Goal: Information Seeking & Learning: Learn about a topic

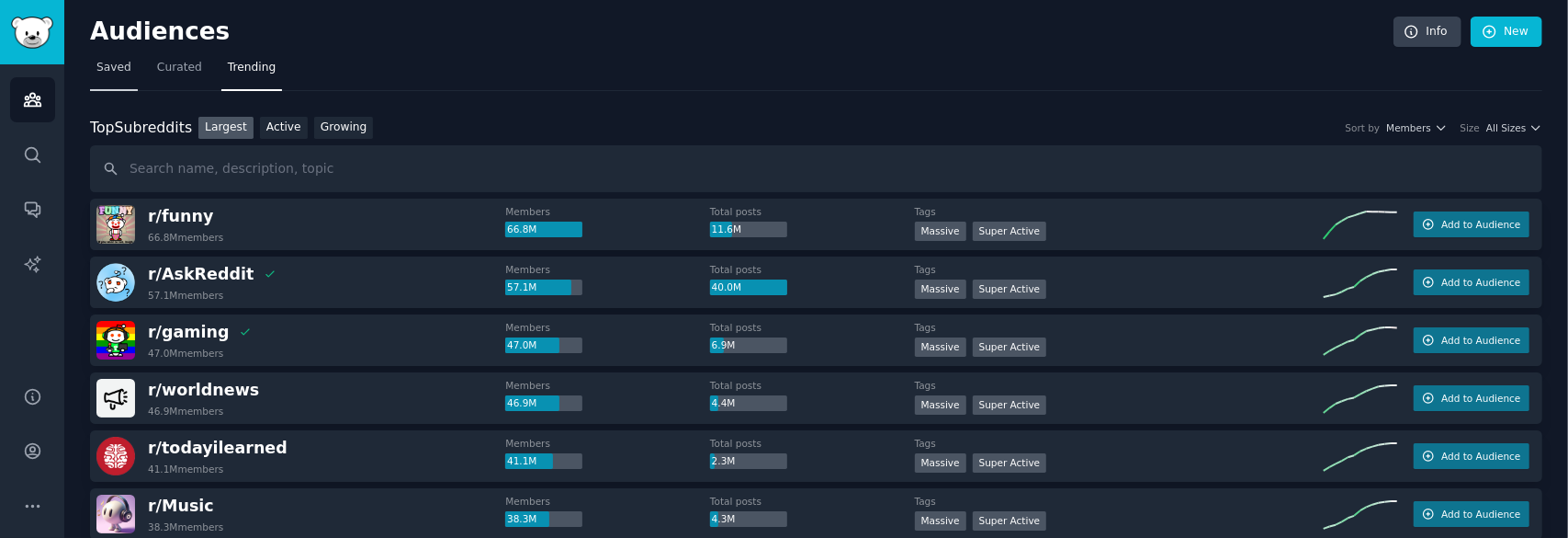
click at [121, 80] on link "Saved" at bounding box center [114, 72] width 48 height 38
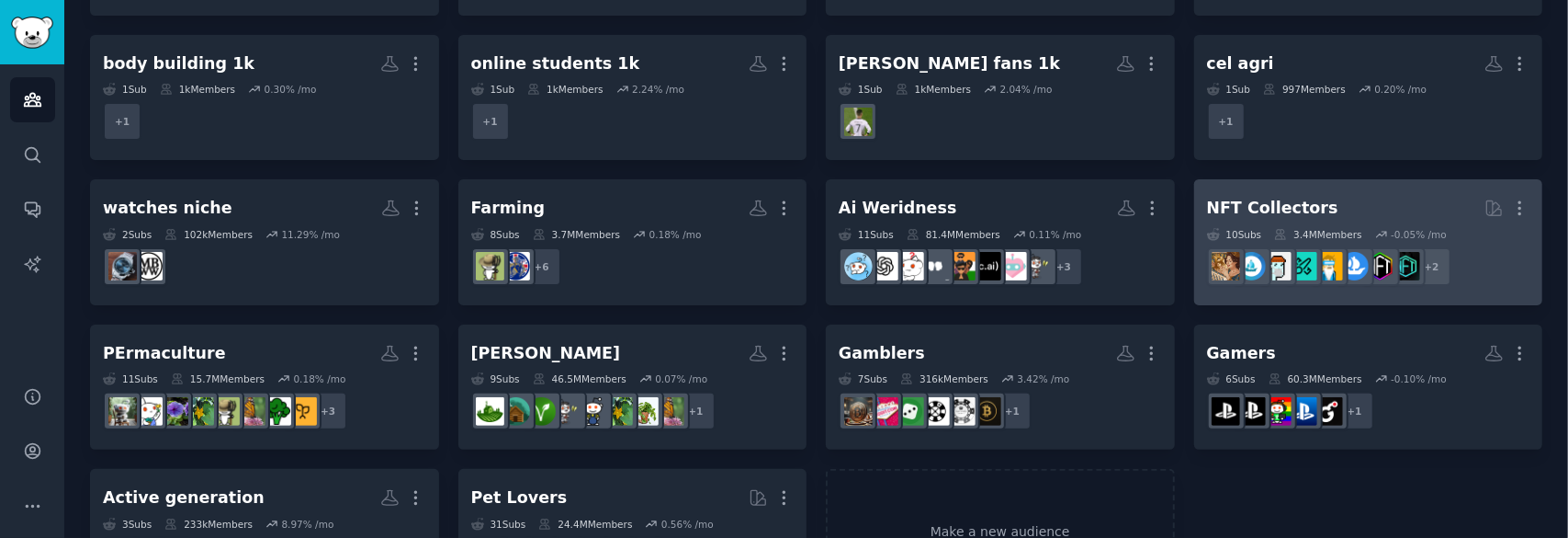
scroll to position [336, 0]
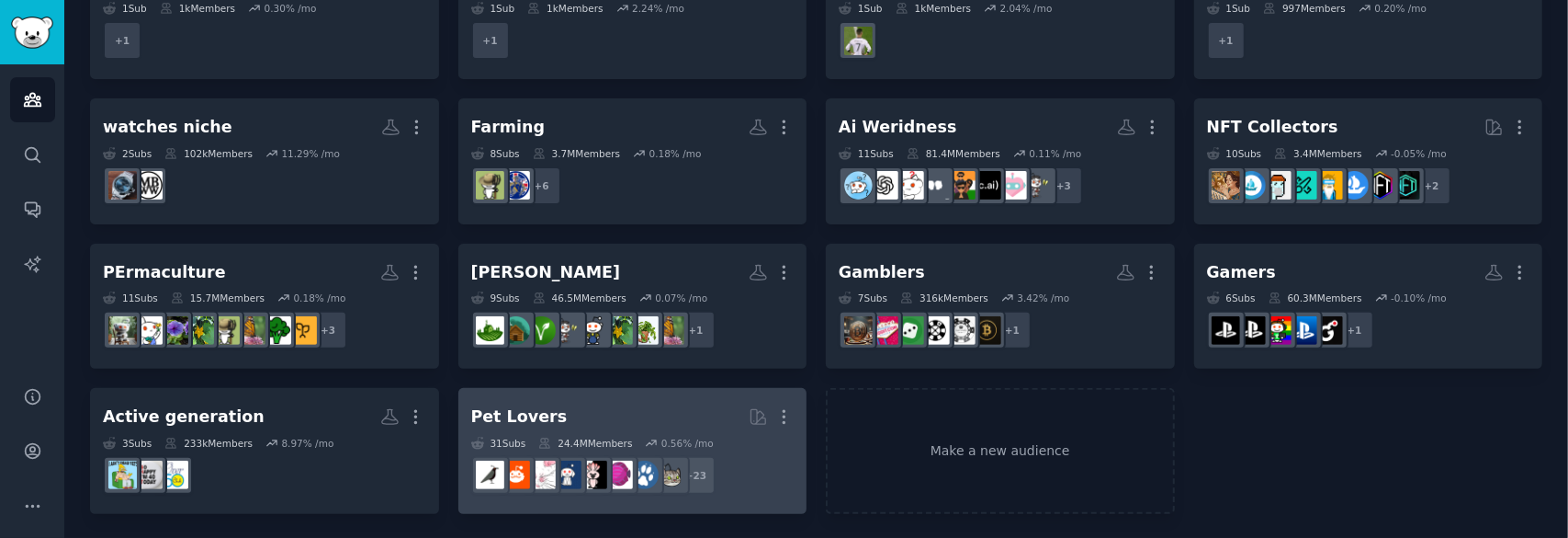
click at [643, 398] on link "Pet Lovers Curated by GummySearch More 31 Sub s 24.4M Members 0.56 % /mo + 23" at bounding box center [633, 451] width 349 height 126
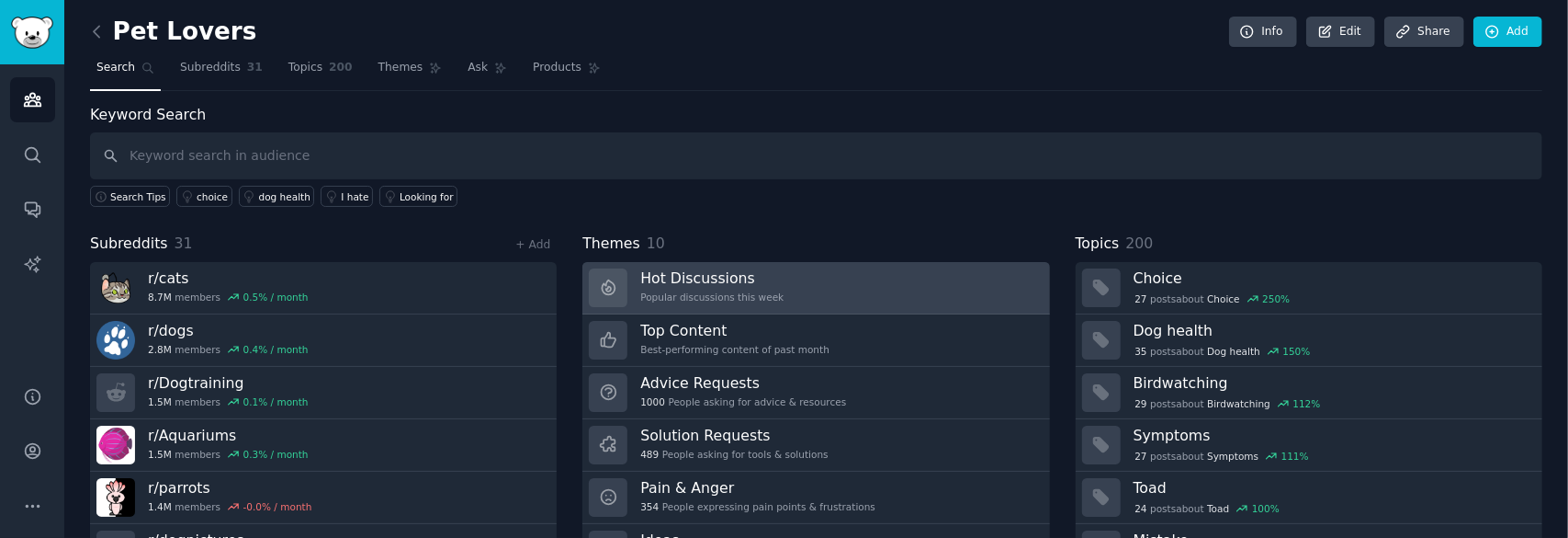
click at [821, 271] on link "Hot Discussions Popular discussions this week" at bounding box center [815, 288] width 467 height 52
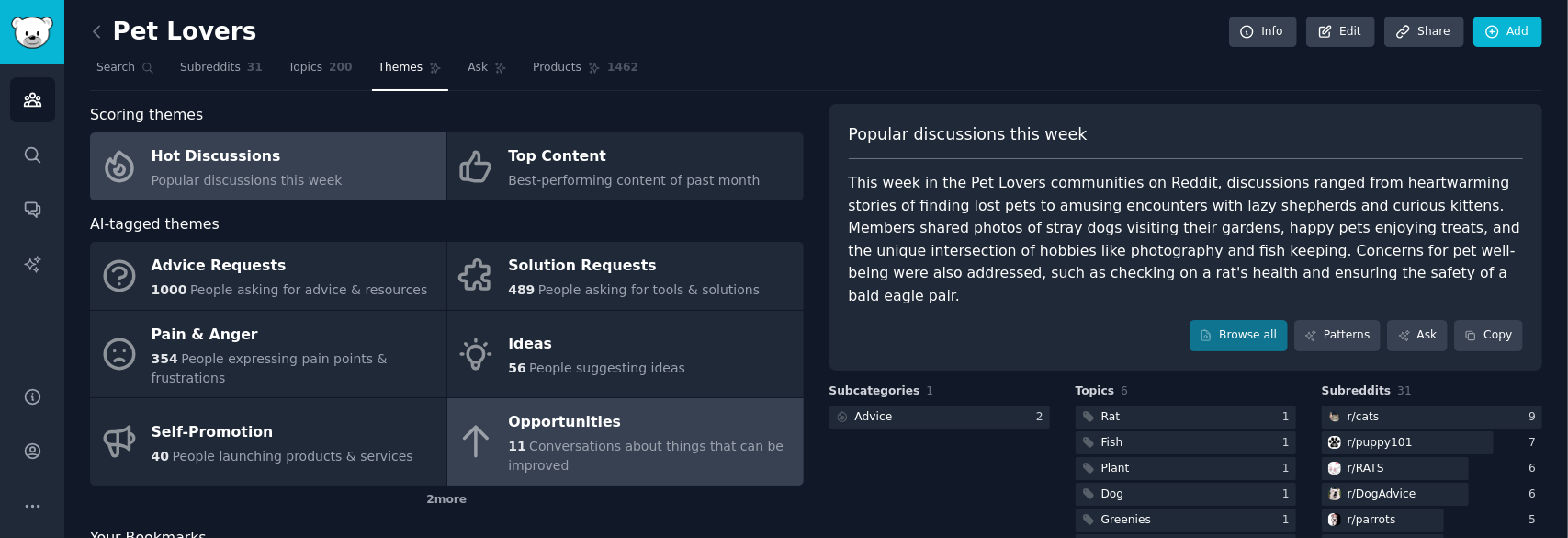
click at [607, 408] on div "Opportunities" at bounding box center [651, 422] width 286 height 29
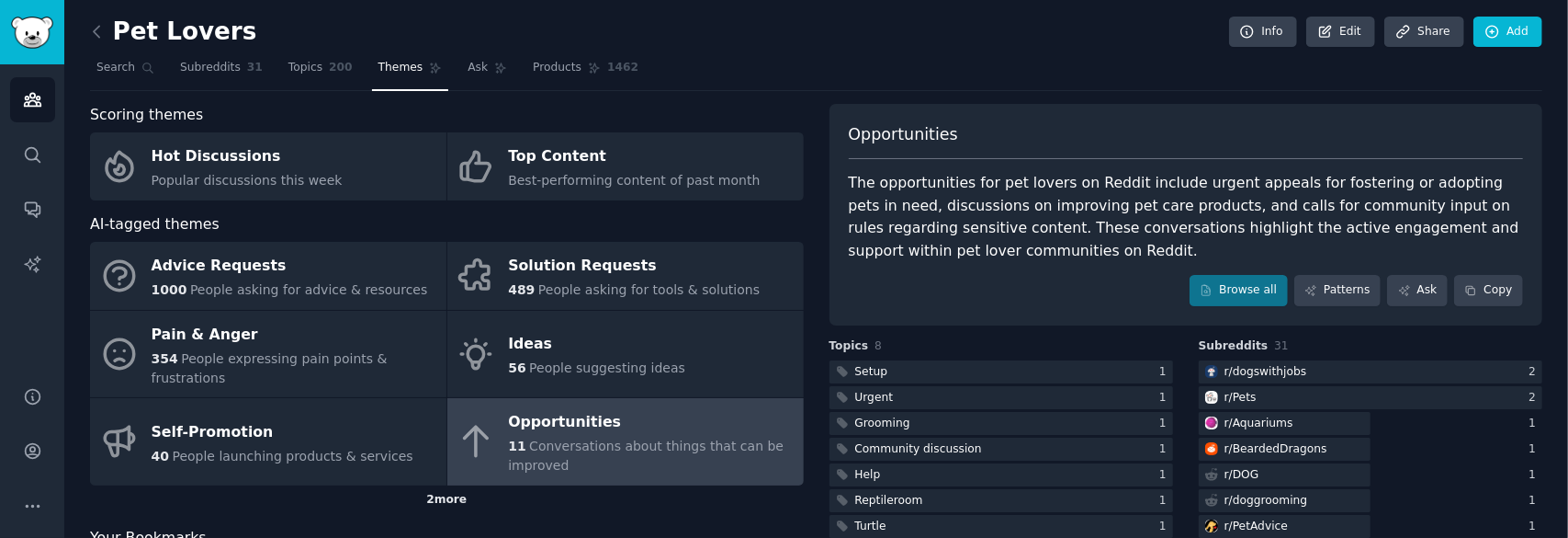
click at [446, 485] on div "2 more" at bounding box center [447, 499] width 714 height 29
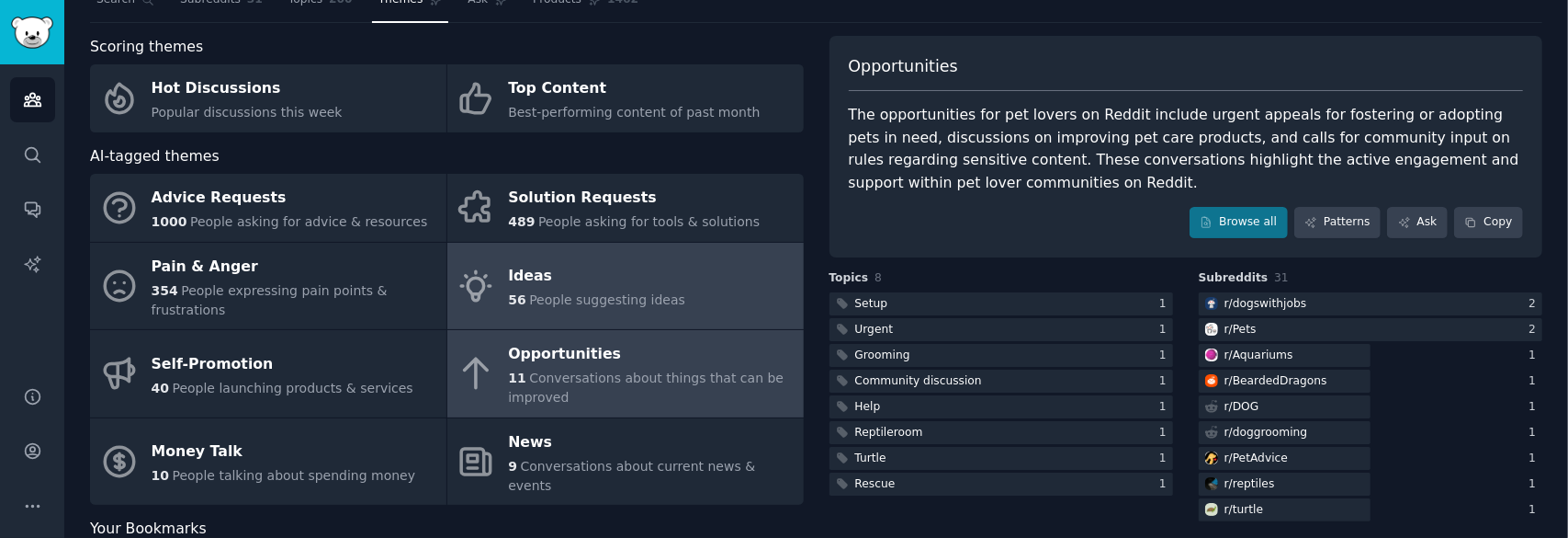
scroll to position [92, 0]
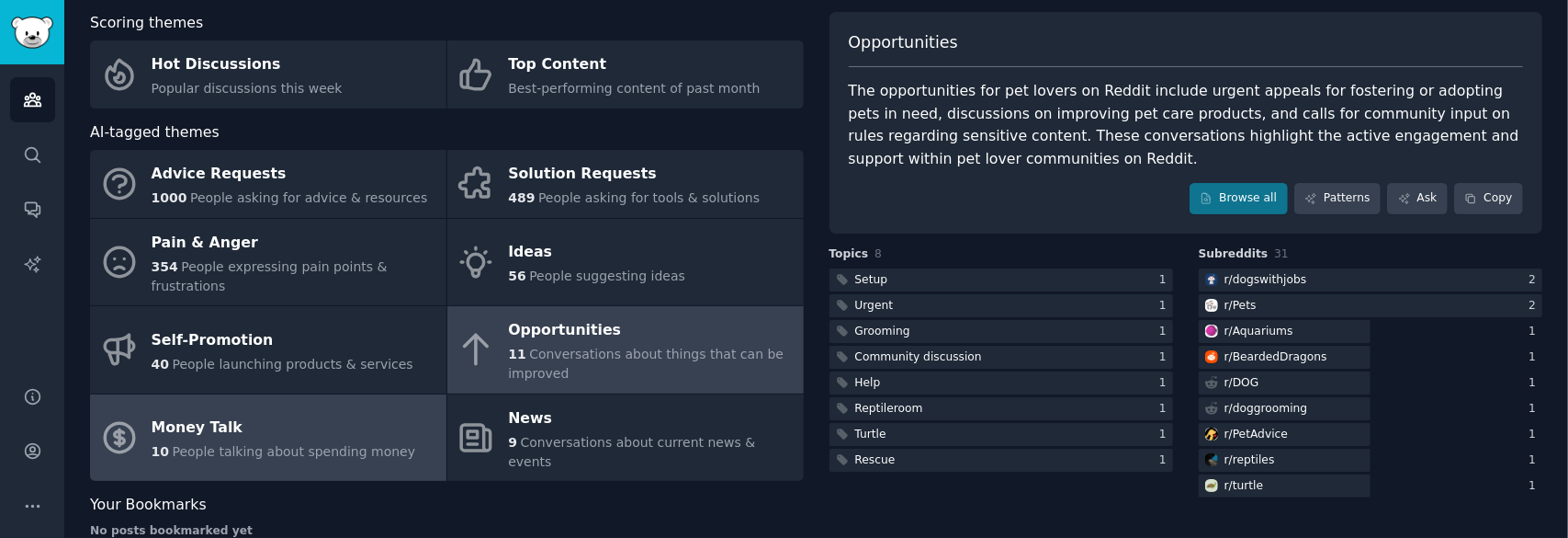
click at [237, 414] on div "Money Talk" at bounding box center [284, 428] width 265 height 29
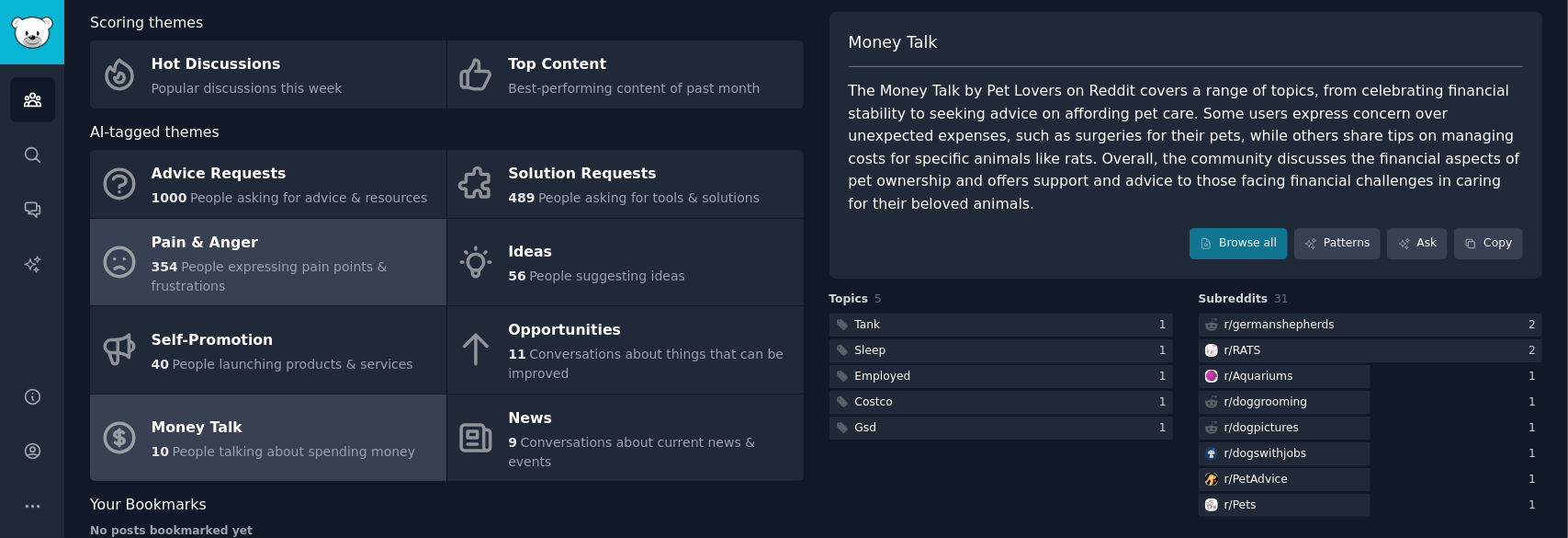
click at [327, 267] on span "People expressing pain points & frustrations" at bounding box center [270, 276] width 236 height 34
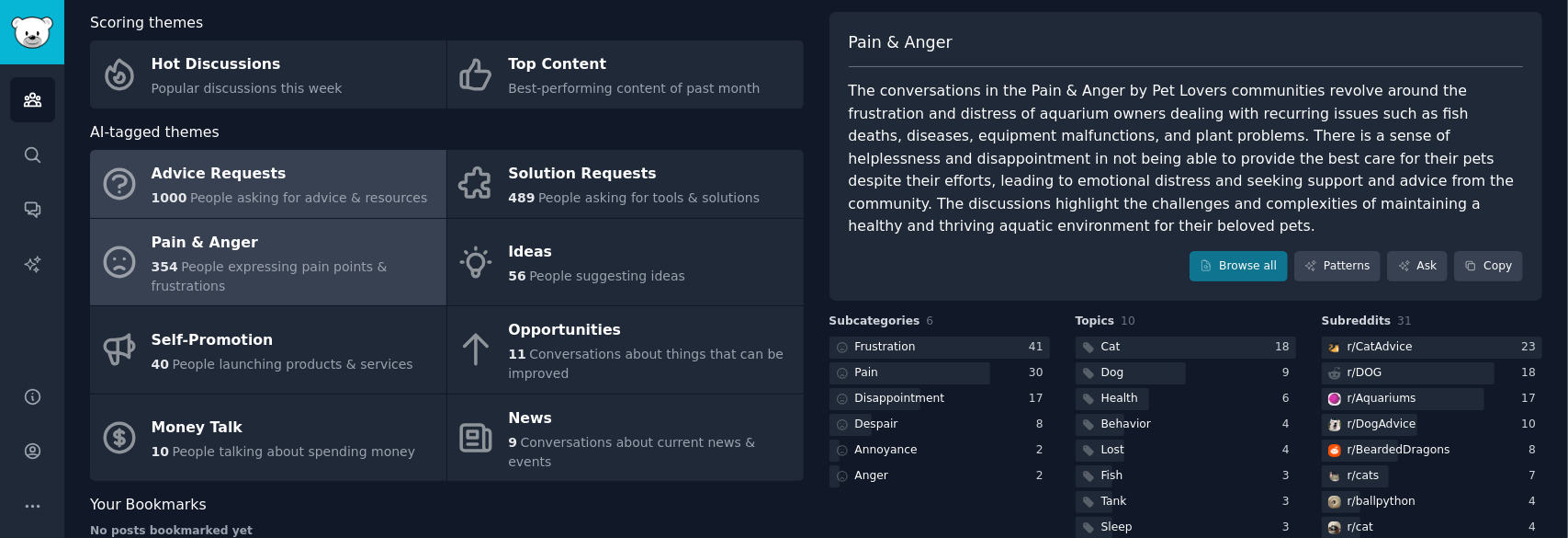
click at [267, 211] on link "Advice Requests 1000 People asking for advice & resources" at bounding box center [268, 184] width 357 height 68
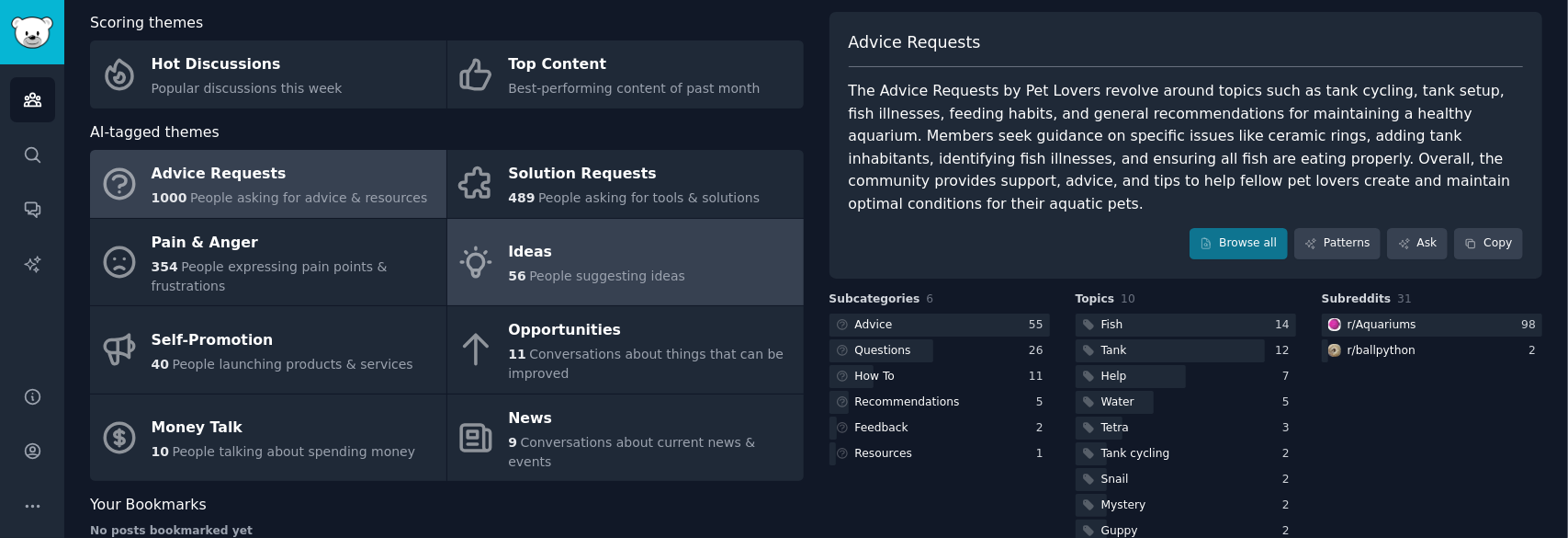
click at [631, 246] on div "Ideas" at bounding box center [596, 252] width 177 height 29
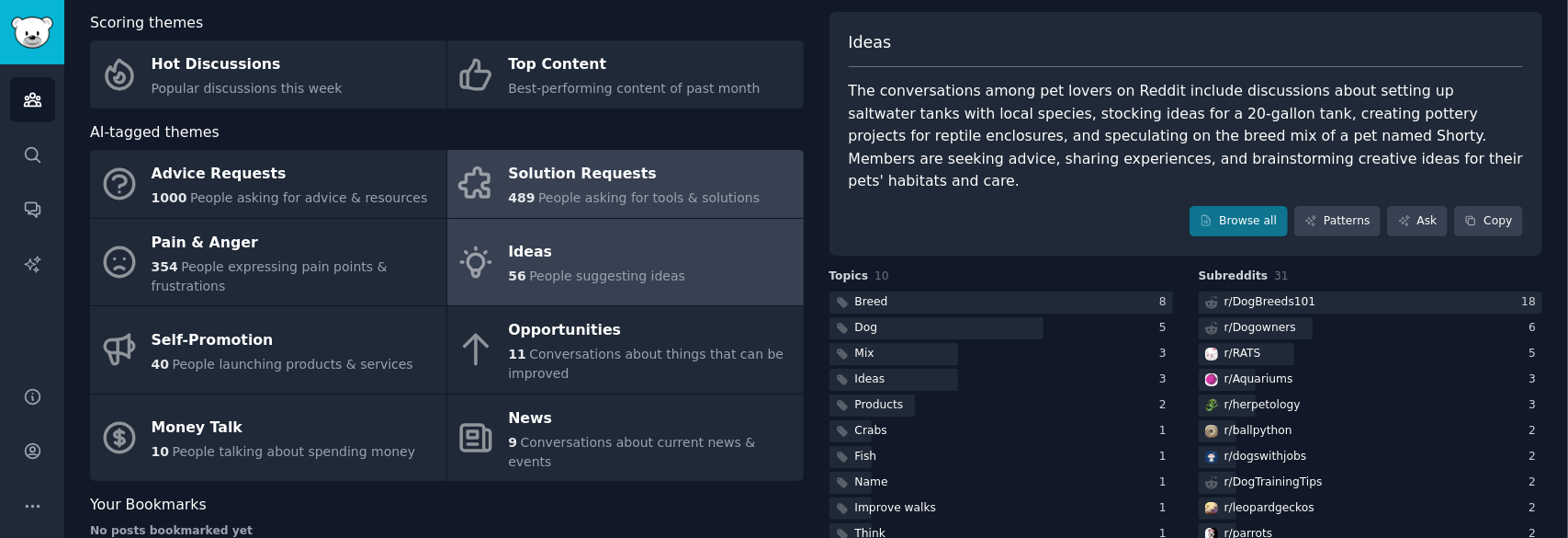
click at [703, 168] on div "Solution Requests" at bounding box center [634, 174] width 252 height 29
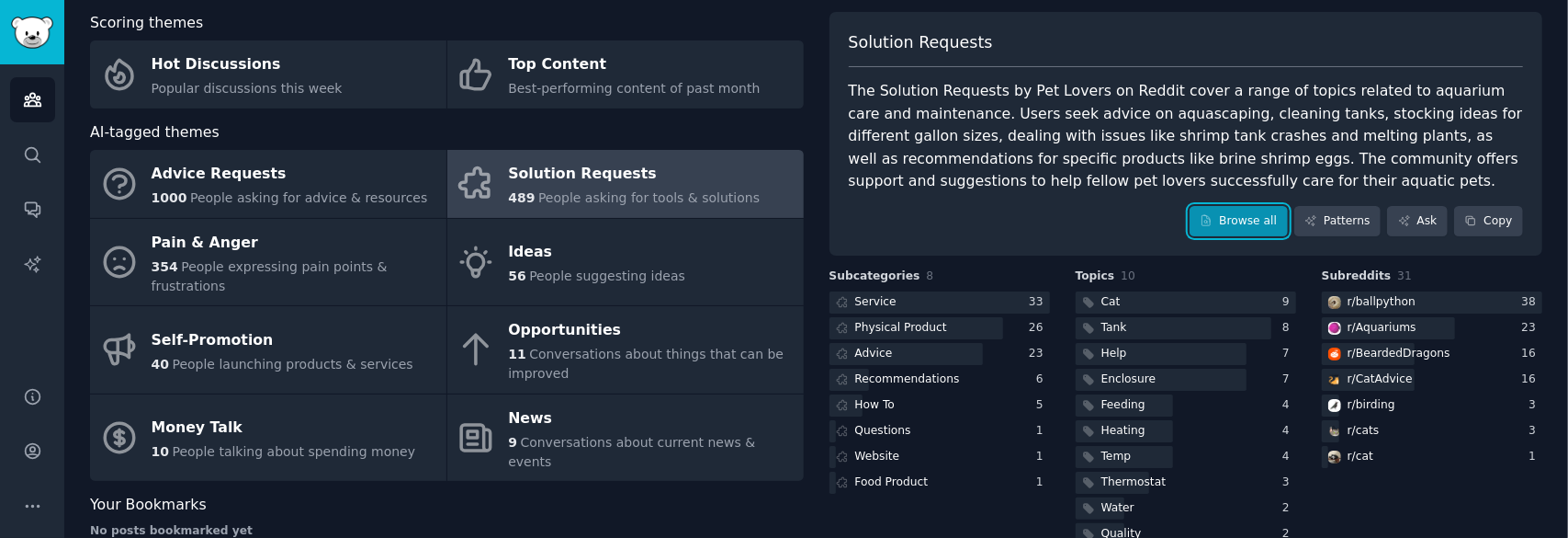
click at [1243, 220] on link "Browse all" at bounding box center [1238, 221] width 98 height 31
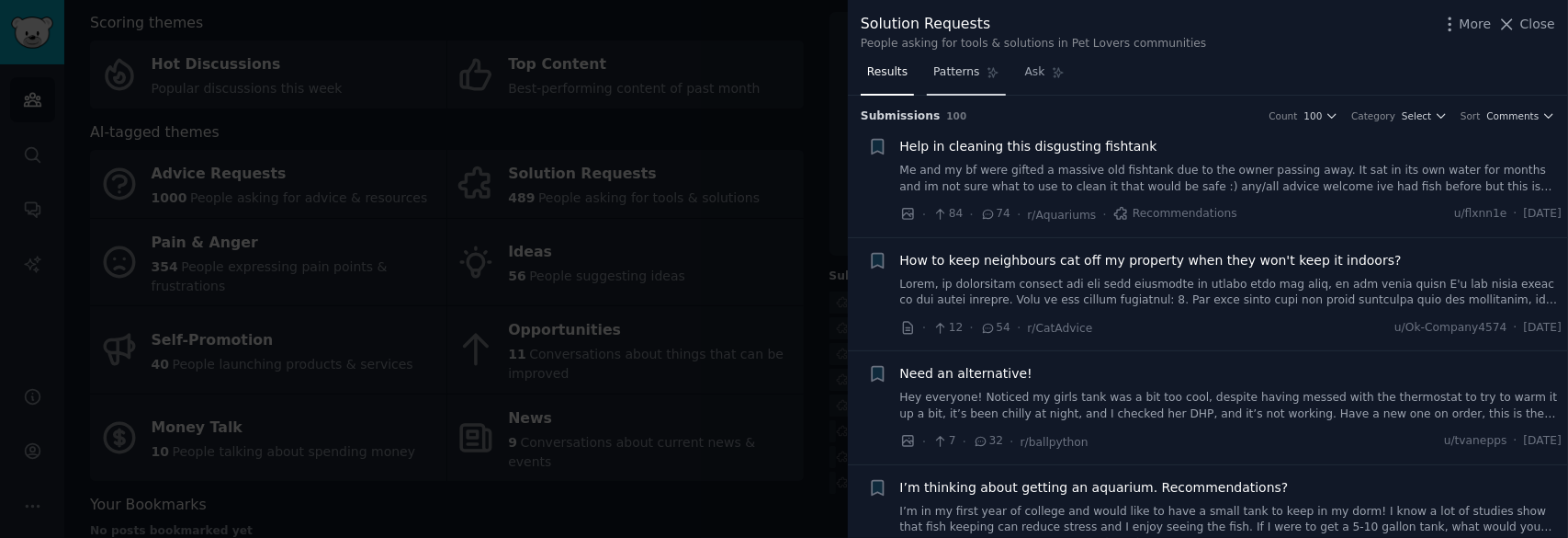
click at [960, 68] on span "Patterns" at bounding box center [956, 72] width 46 height 17
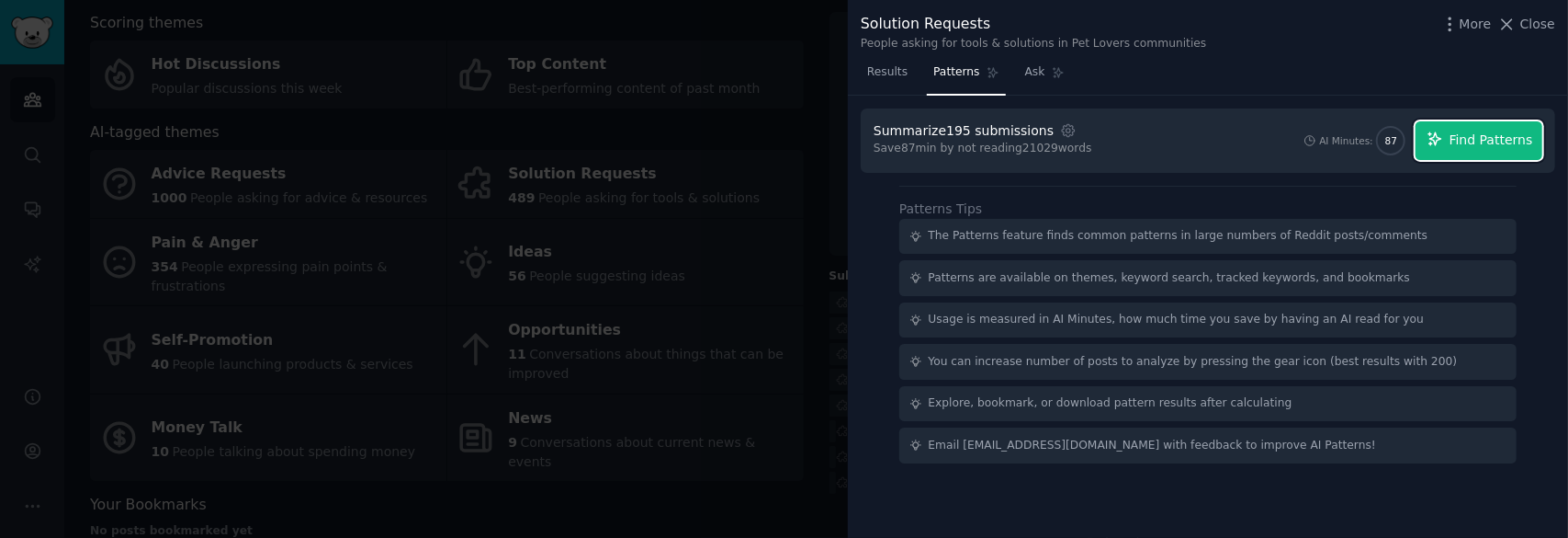
click at [1513, 135] on span "Find Patterns" at bounding box center [1491, 140] width 84 height 19
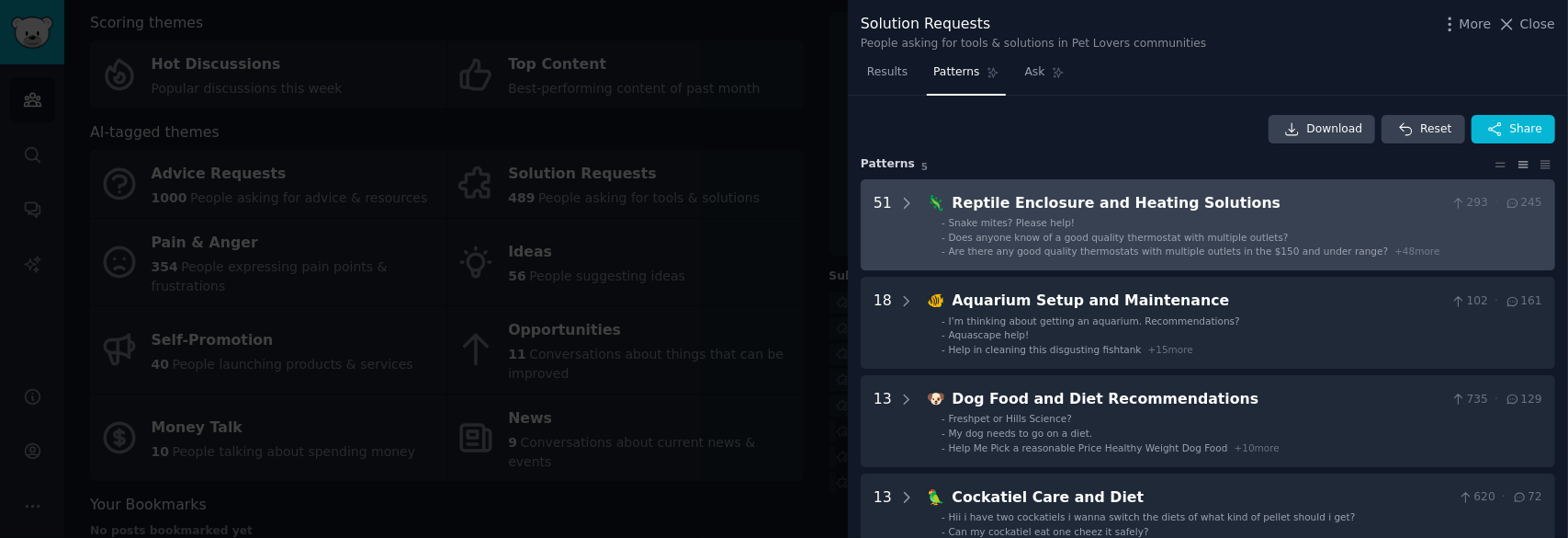
click at [1310, 211] on div "Reptile Enclosure and Heating Solutions" at bounding box center [1198, 203] width 493 height 23
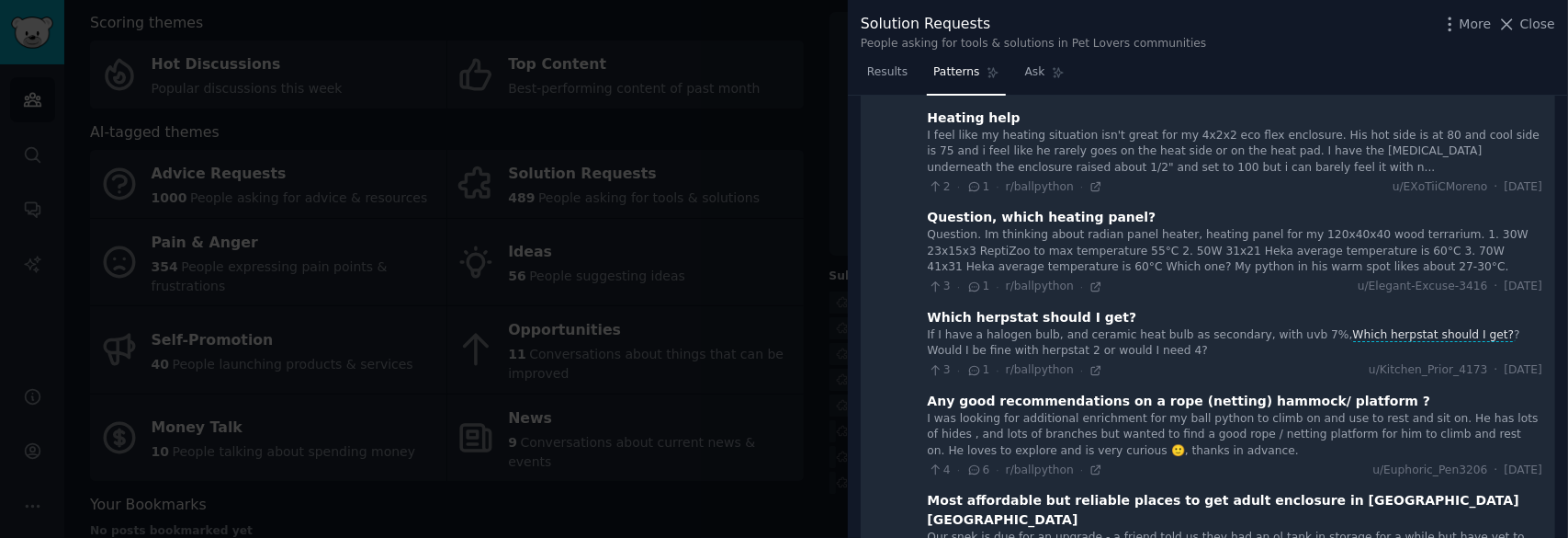
scroll to position [2749, 0]
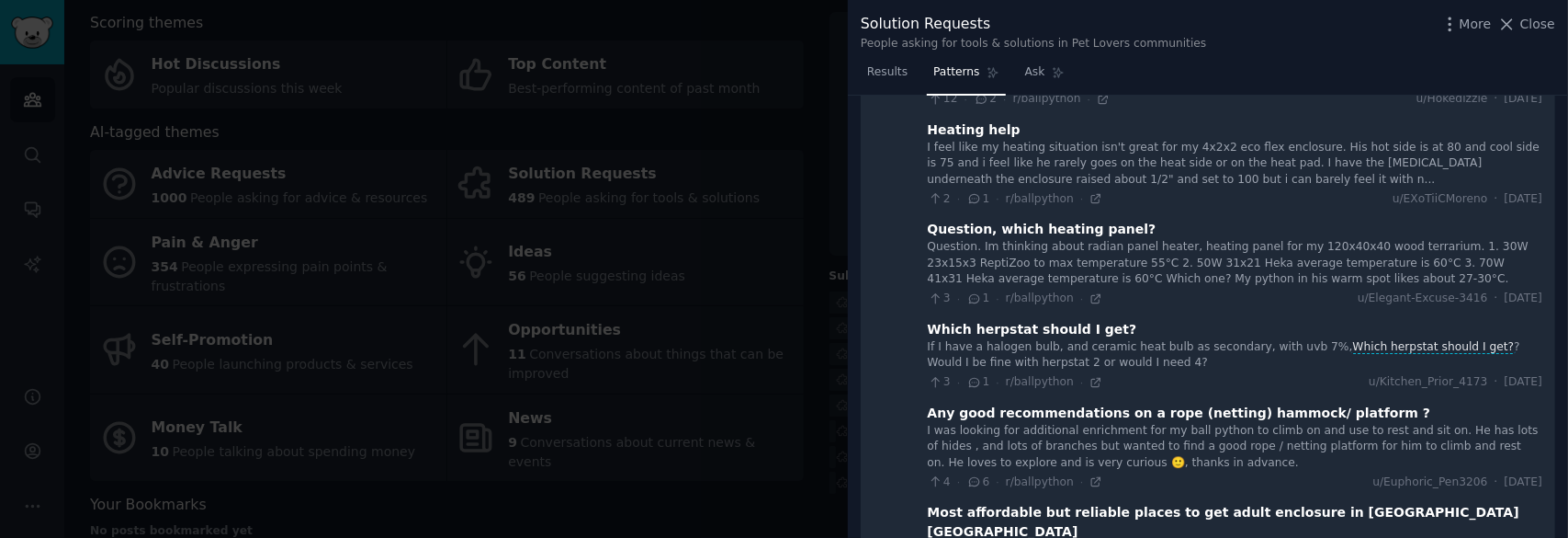
click at [831, 299] on div at bounding box center [784, 269] width 1568 height 538
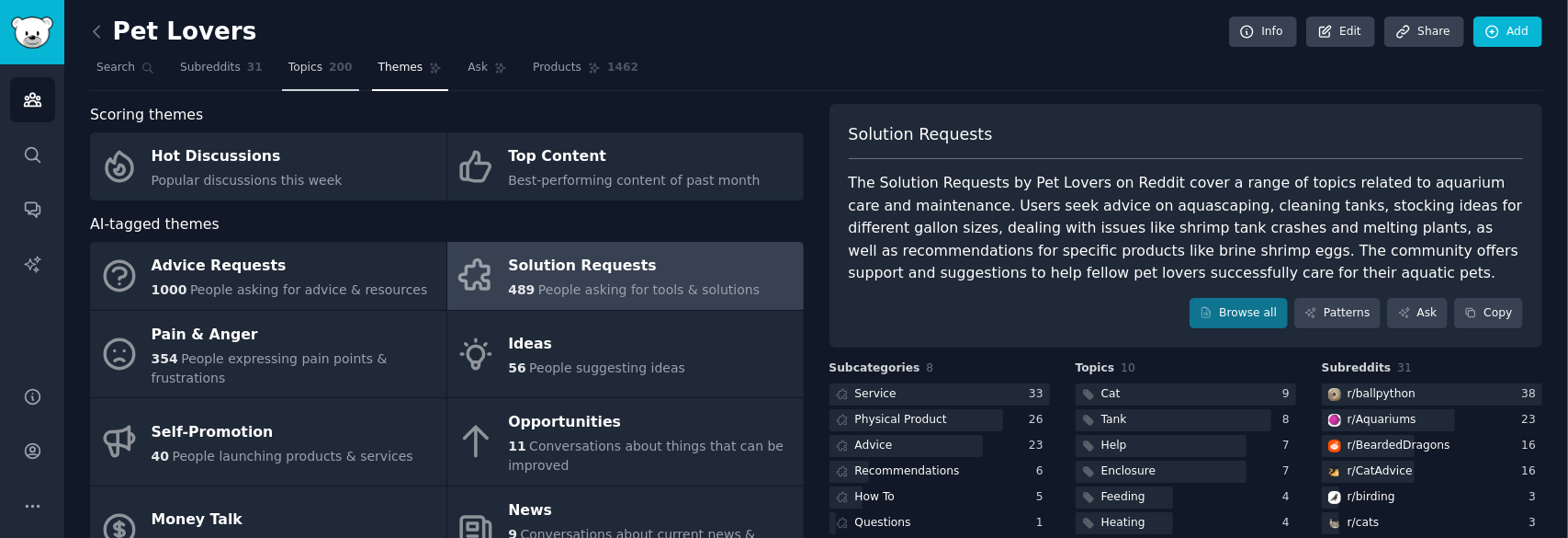
click at [329, 62] on span "200" at bounding box center [341, 68] width 24 height 17
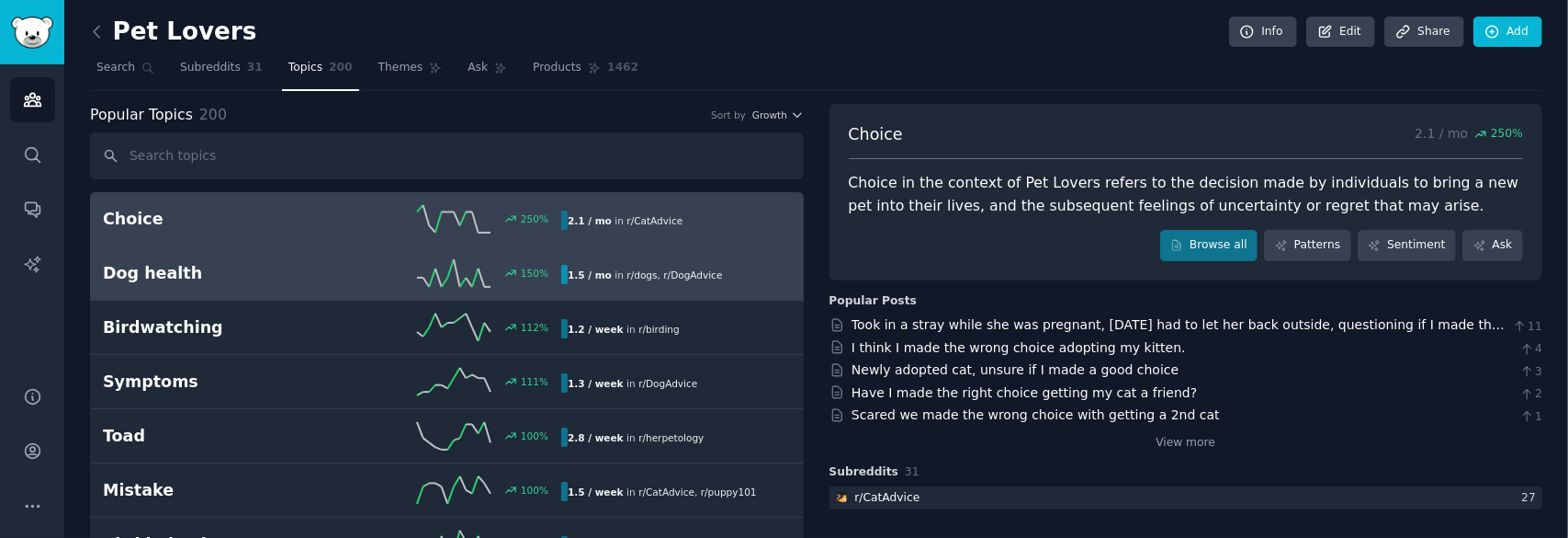
click at [246, 285] on link "Dog health 150 % 1.5 / mo in r/ dogs , r/ DogAdvice" at bounding box center [447, 273] width 714 height 54
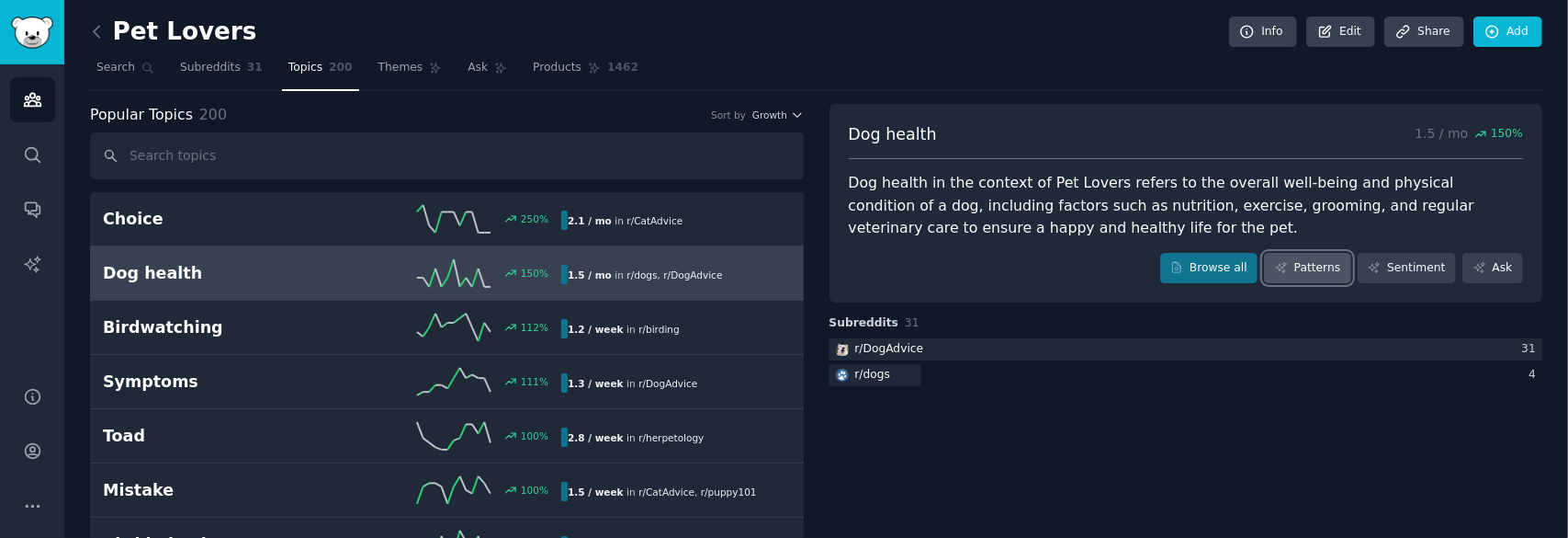
click at [1313, 262] on link "Patterns" at bounding box center [1307, 268] width 86 height 31
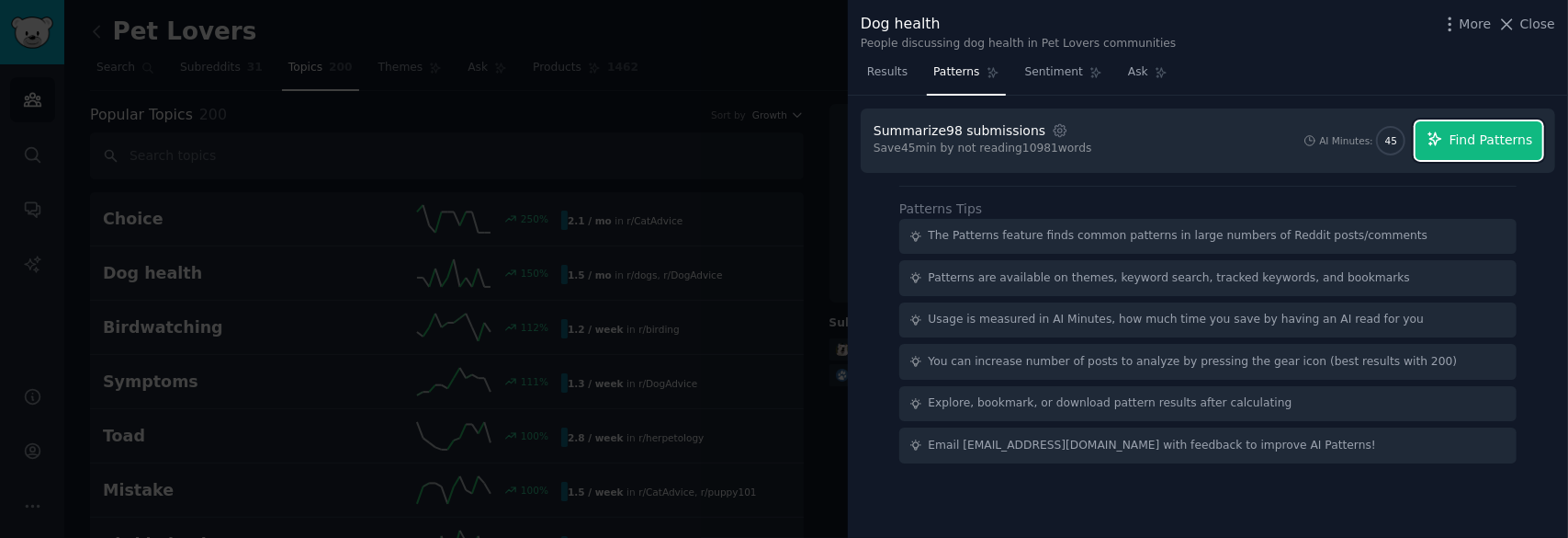
click at [1504, 139] on span "Find Patterns" at bounding box center [1491, 140] width 84 height 19
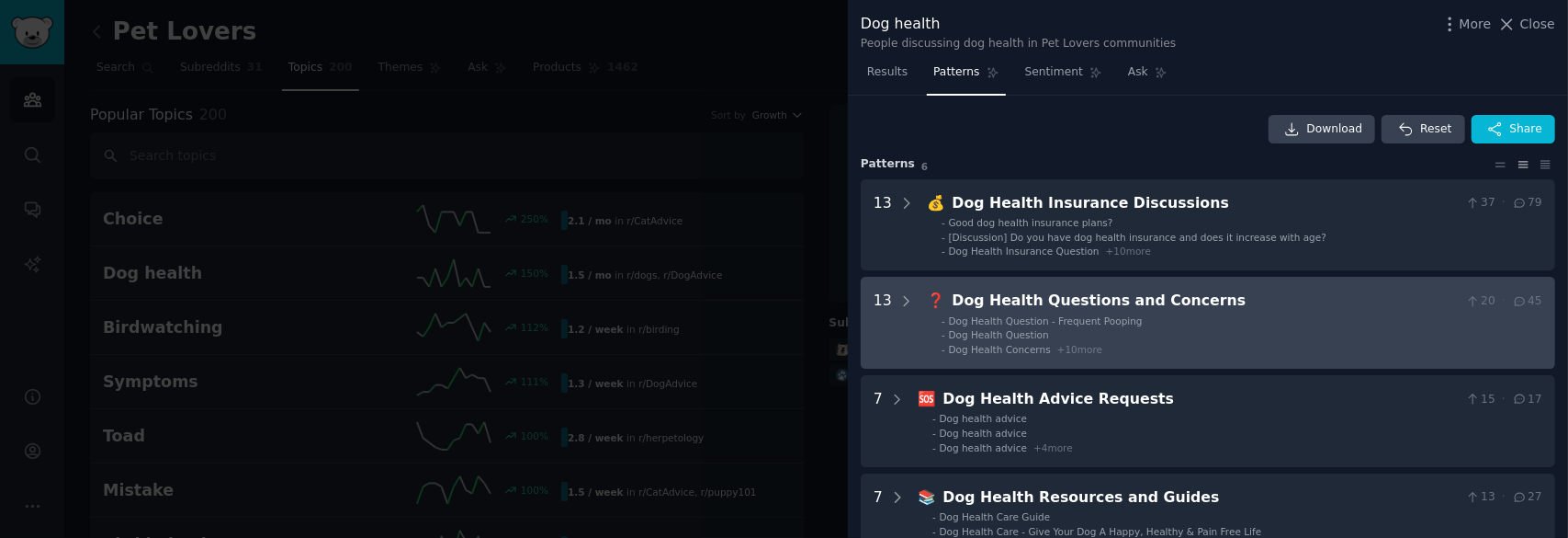
click at [1299, 323] on li "- Dog Health Question - Frequent Pooping" at bounding box center [1241, 320] width 601 height 13
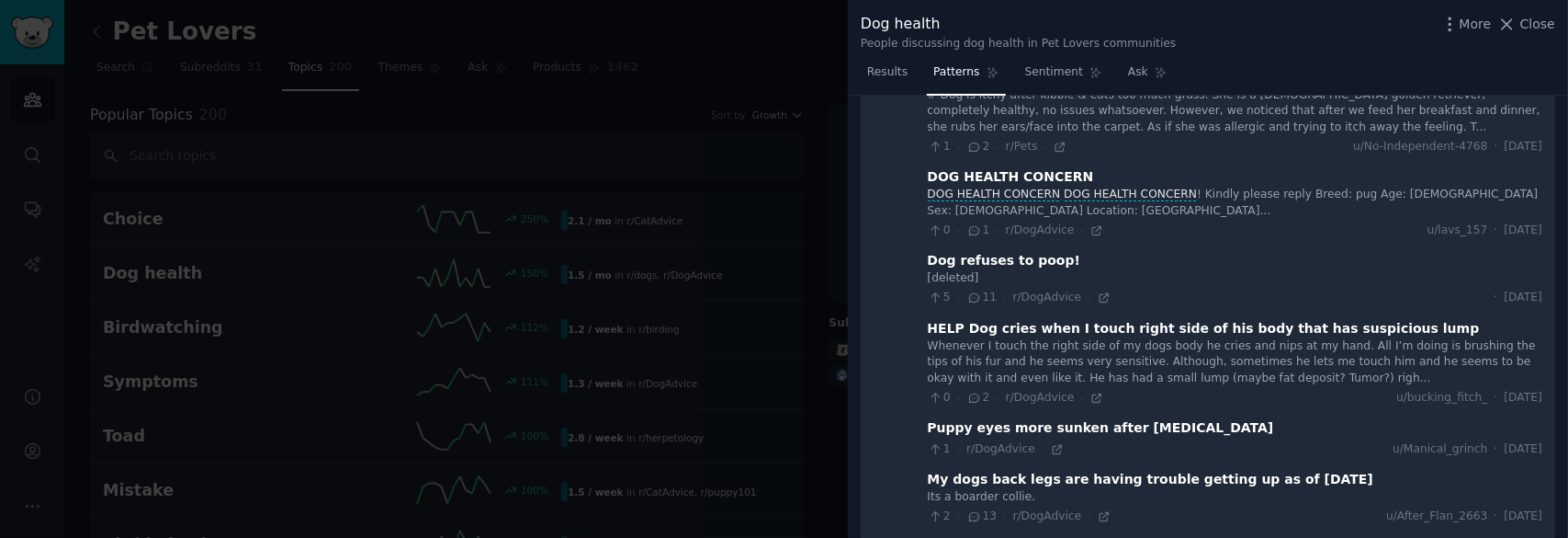
scroll to position [641, 0]
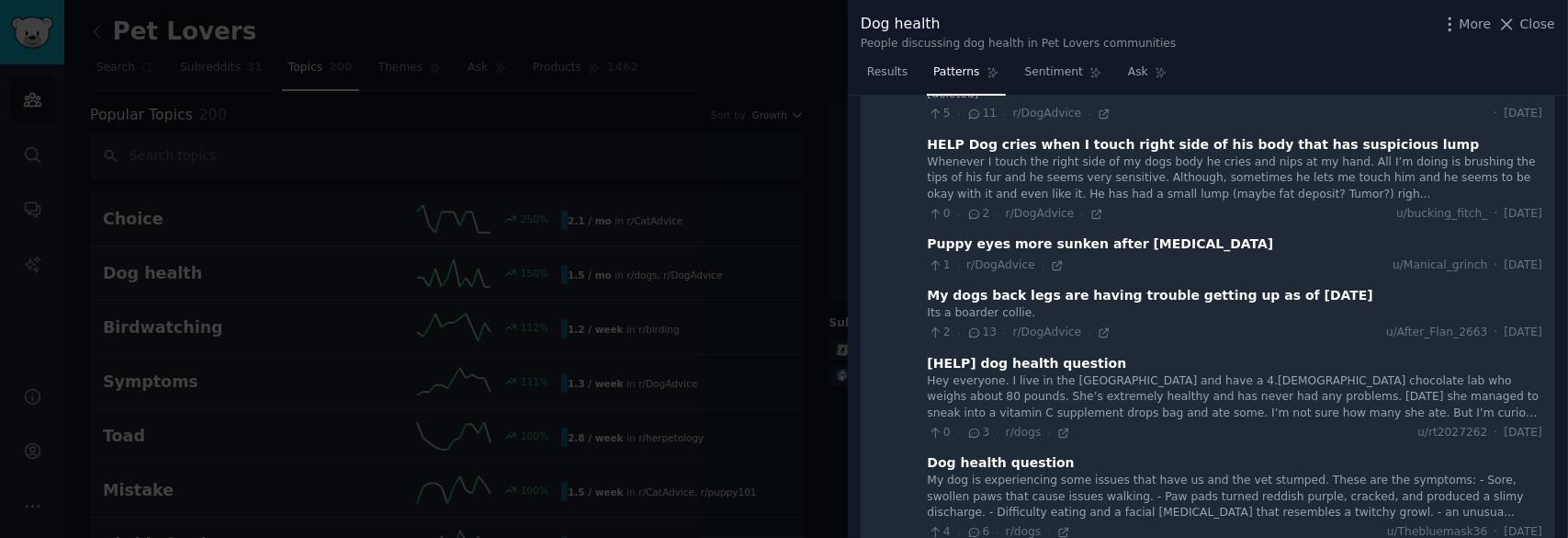
click at [752, 159] on div at bounding box center [784, 269] width 1568 height 538
